Goal: Leave review/rating

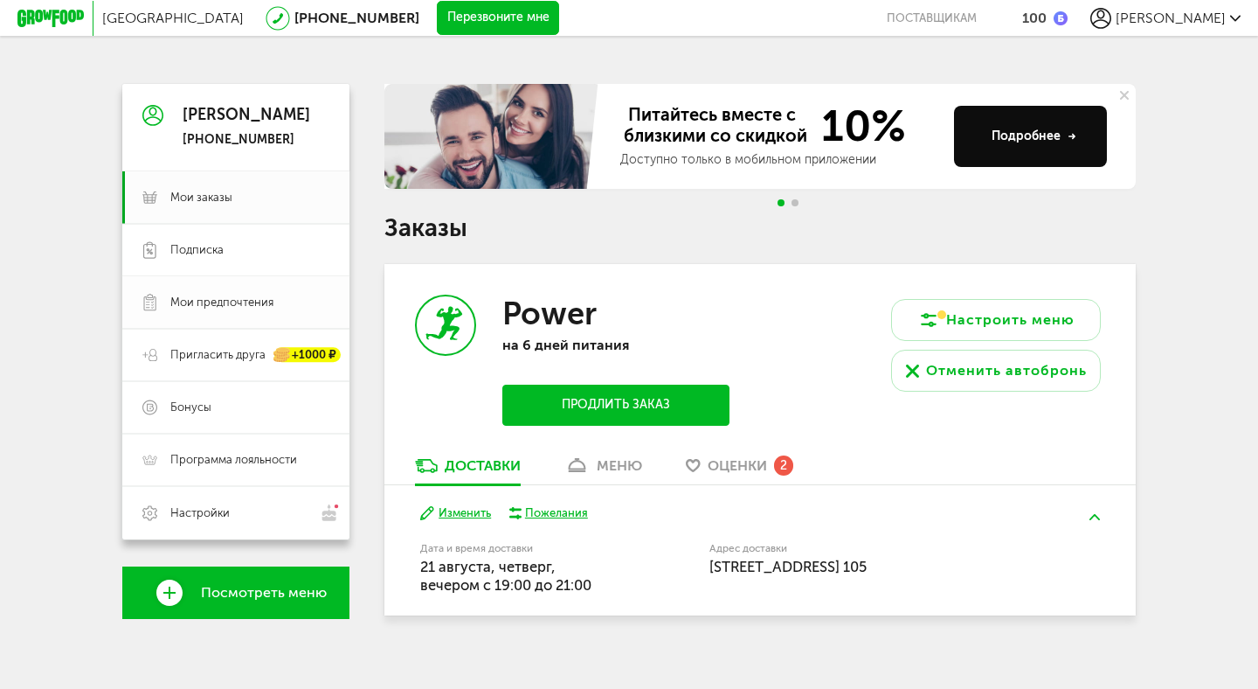
click at [198, 297] on span "Мои предпочтения" at bounding box center [221, 303] width 103 height 16
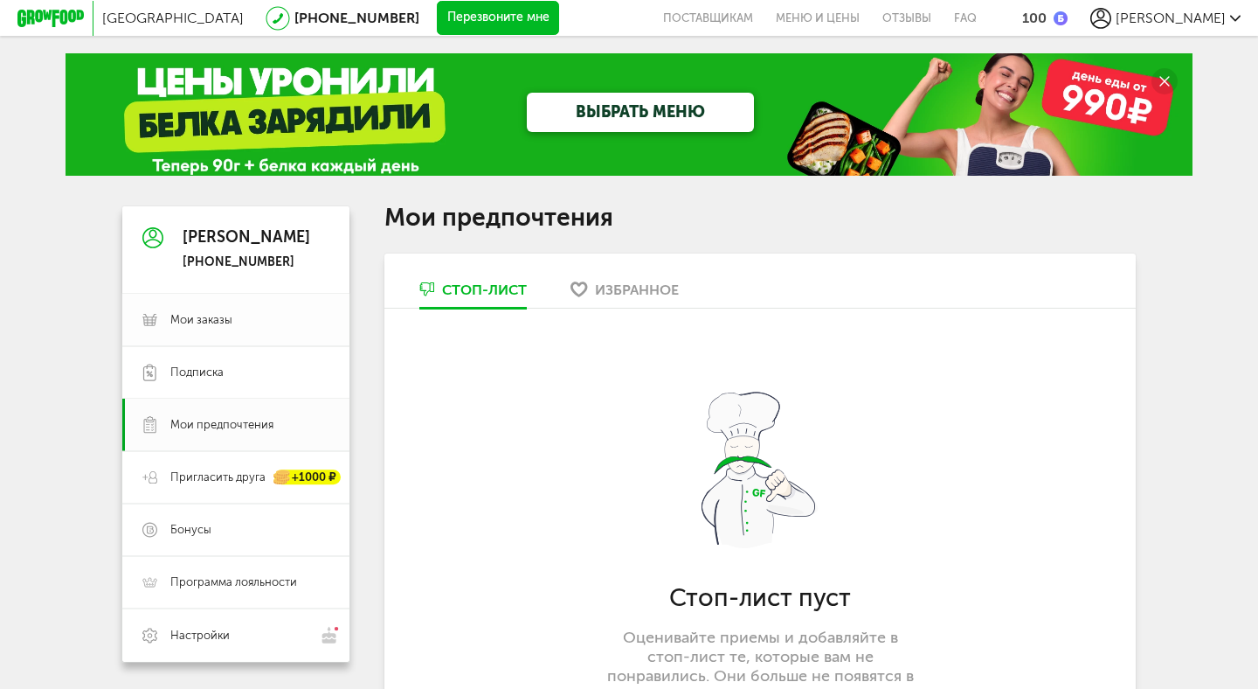
click at [225, 320] on span "Мои заказы" at bounding box center [201, 320] width 62 height 16
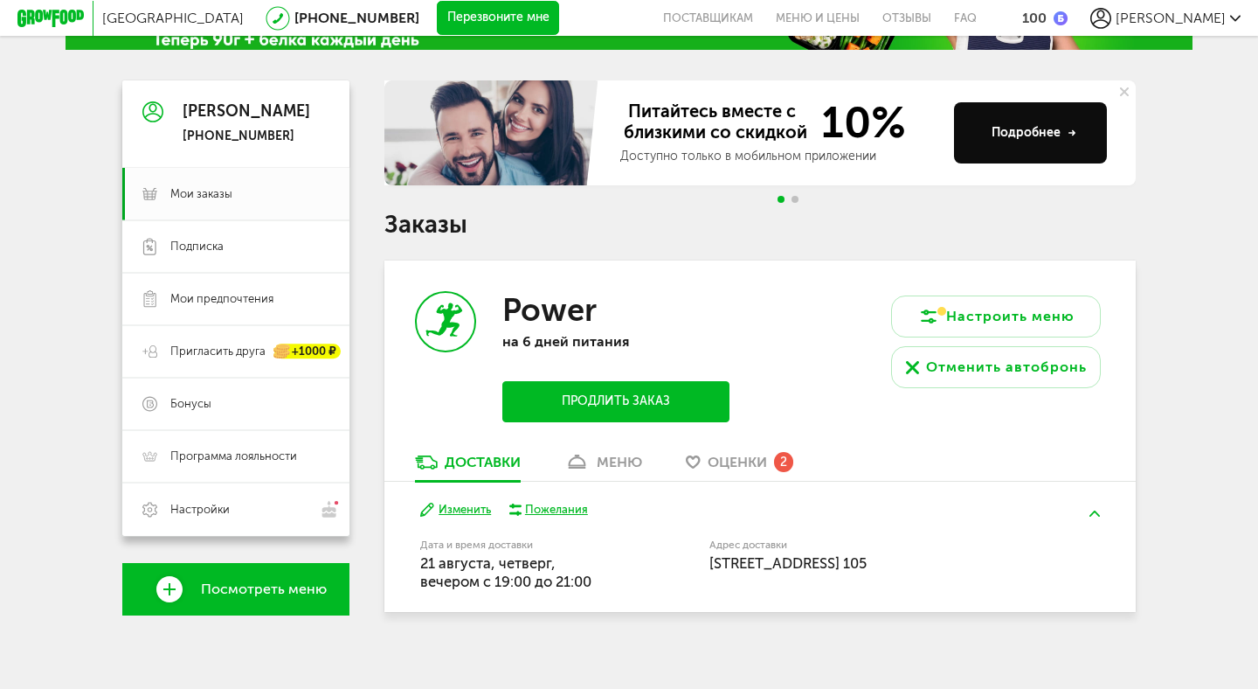
scroll to position [138, 0]
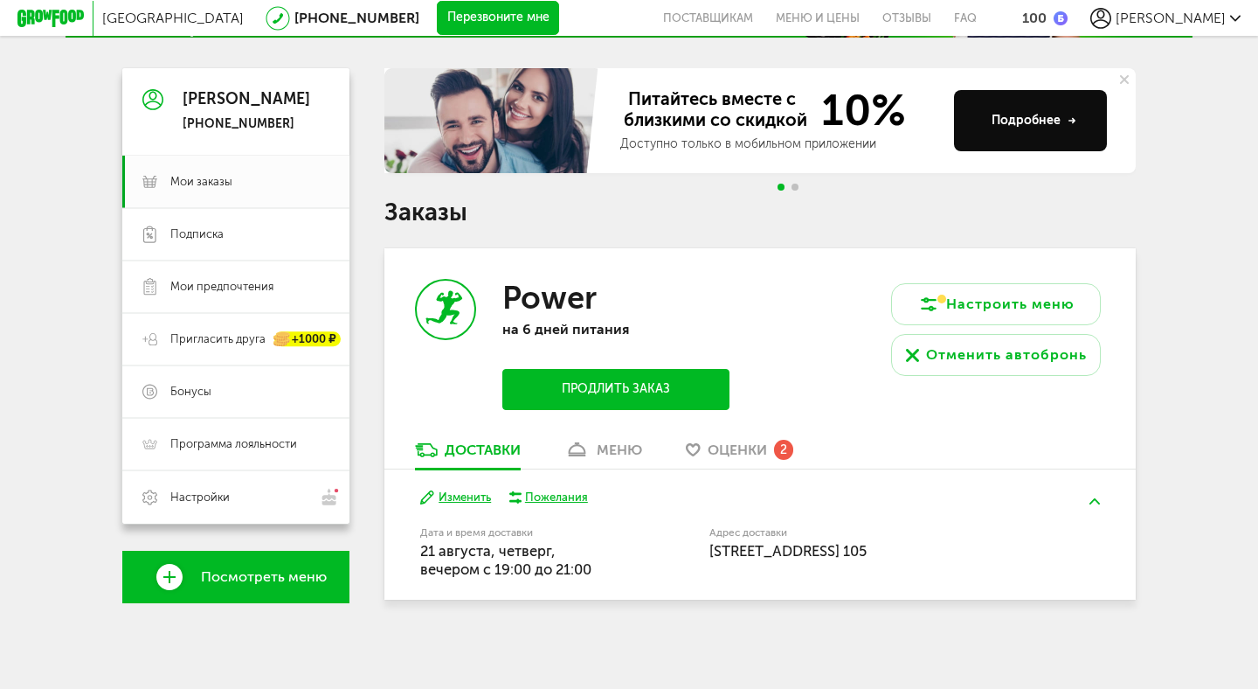
click at [737, 449] on span "Оценки" at bounding box center [737, 449] width 59 height 17
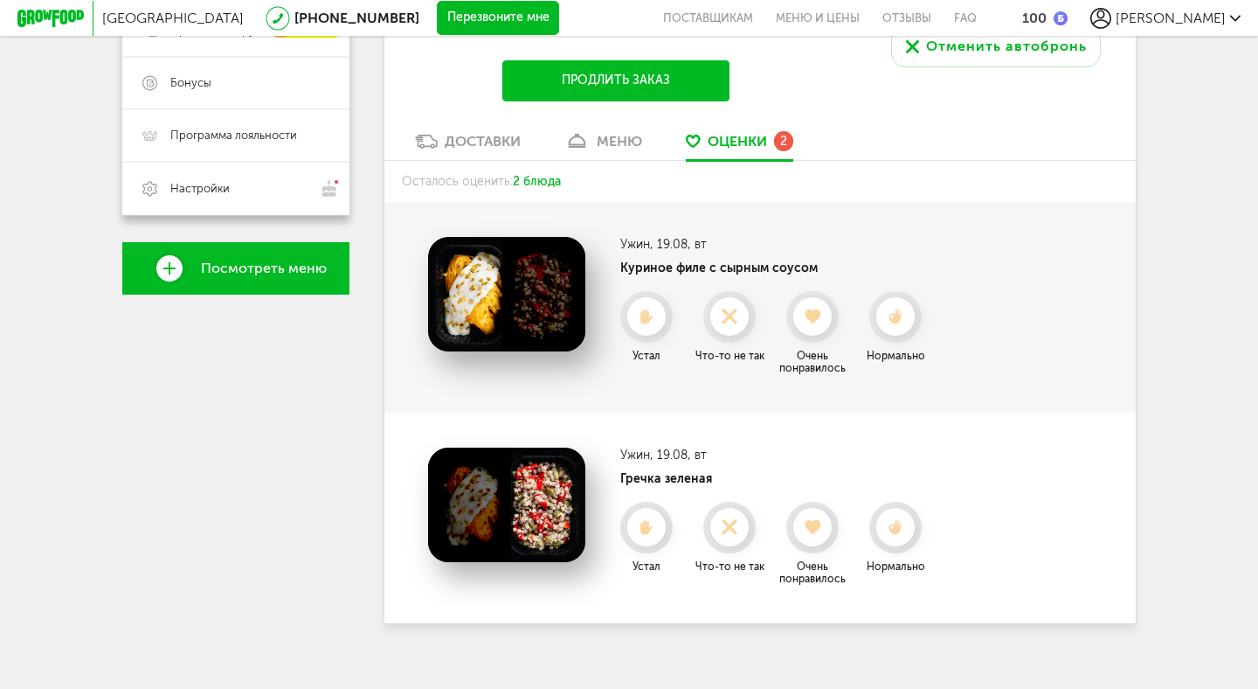
scroll to position [469, 0]
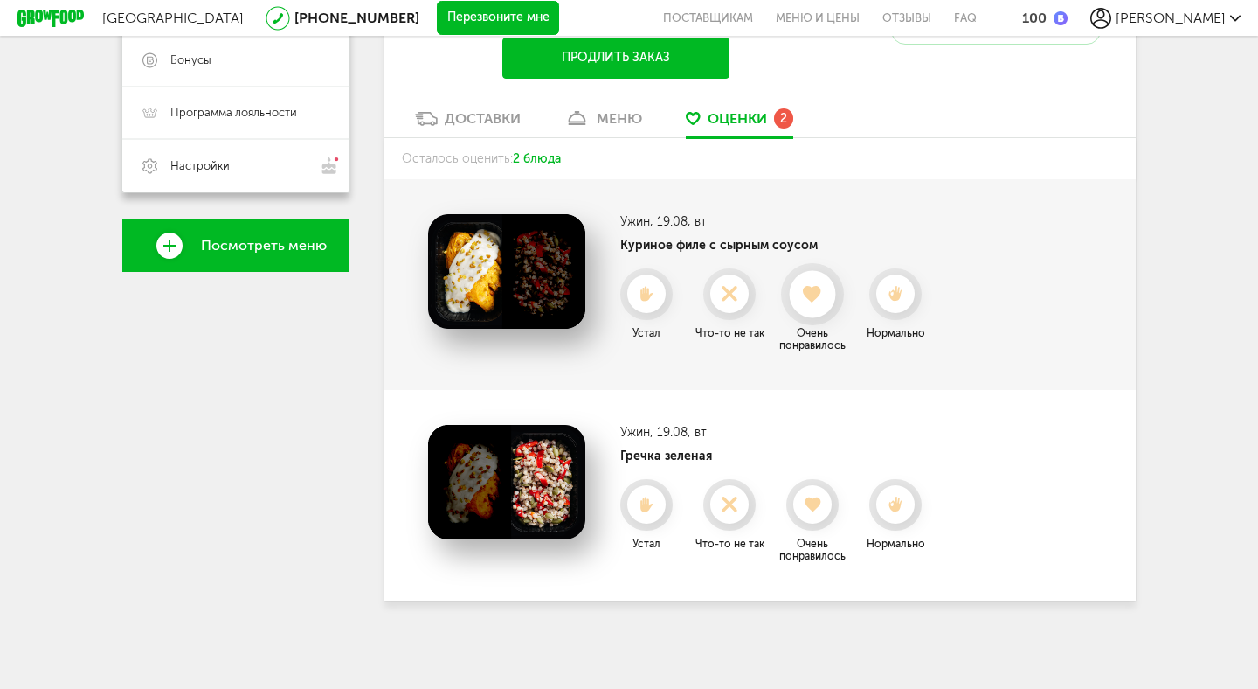
click at [819, 294] on use at bounding box center [813, 293] width 19 height 17
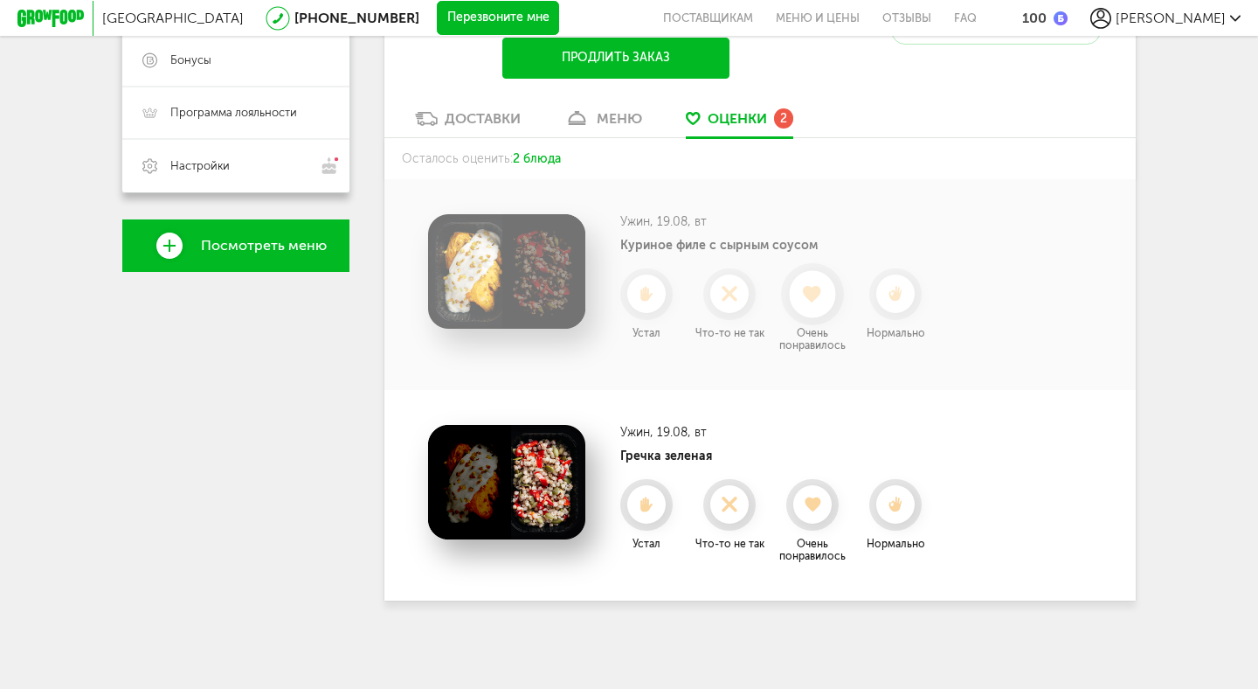
scroll to position [259, 0]
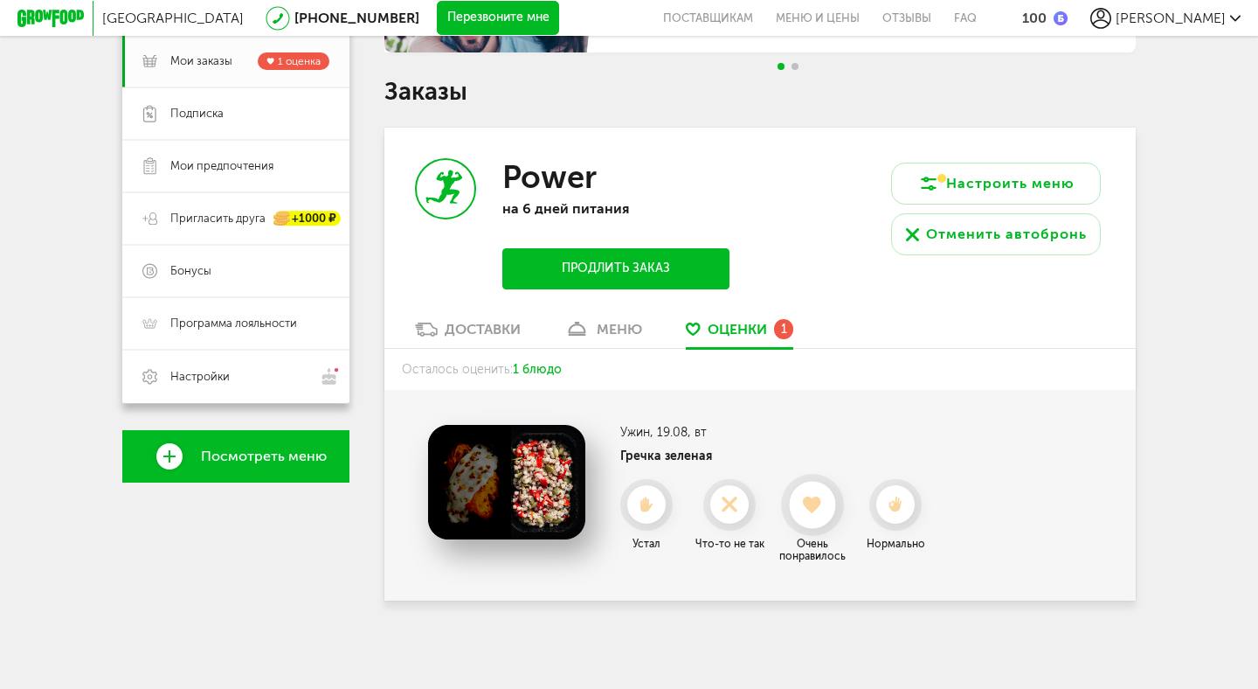
click at [814, 501] on use at bounding box center [813, 504] width 19 height 17
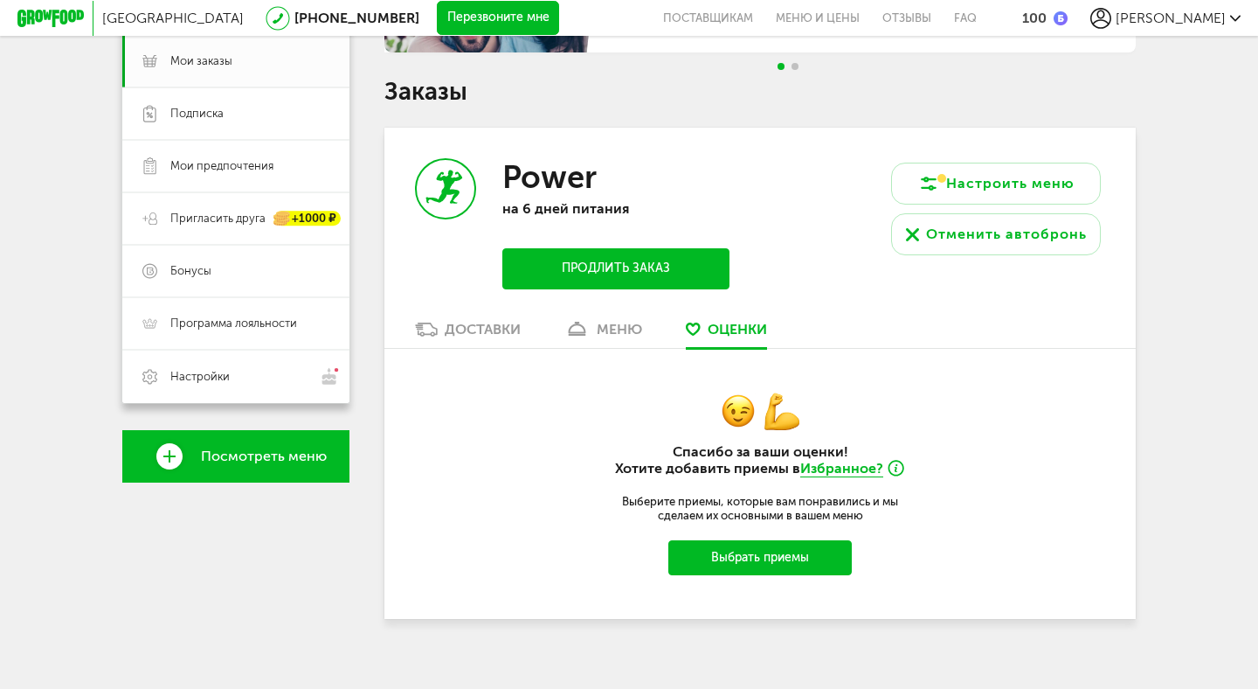
click at [769, 555] on button "Выбрать приемы" at bounding box center [761, 557] width 184 height 35
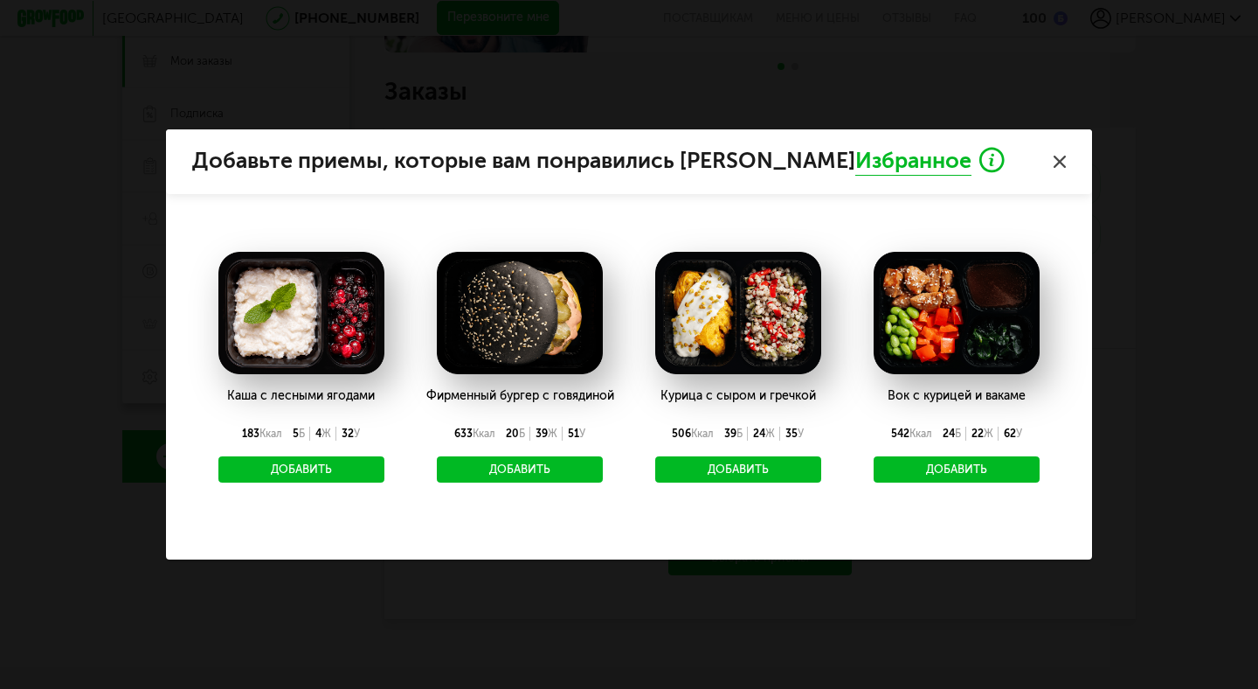
click at [1058, 161] on use at bounding box center [1060, 162] width 12 height 12
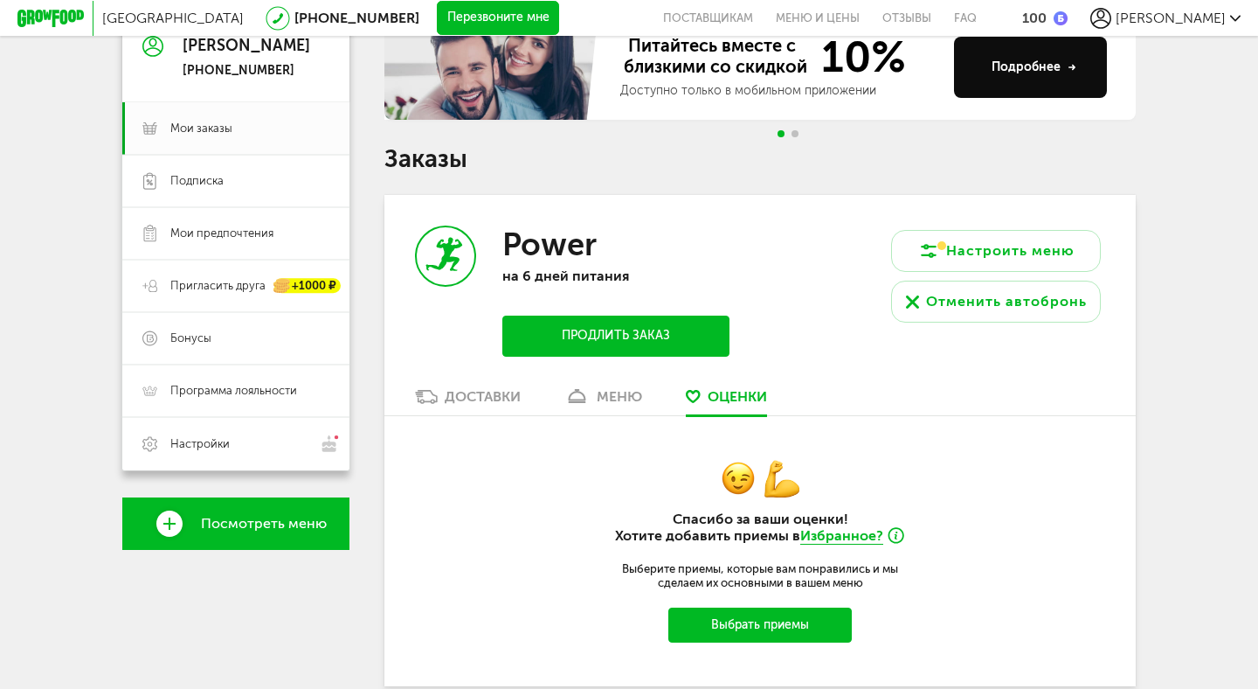
scroll to position [198, 0]
